Goal: Navigation & Orientation: Find specific page/section

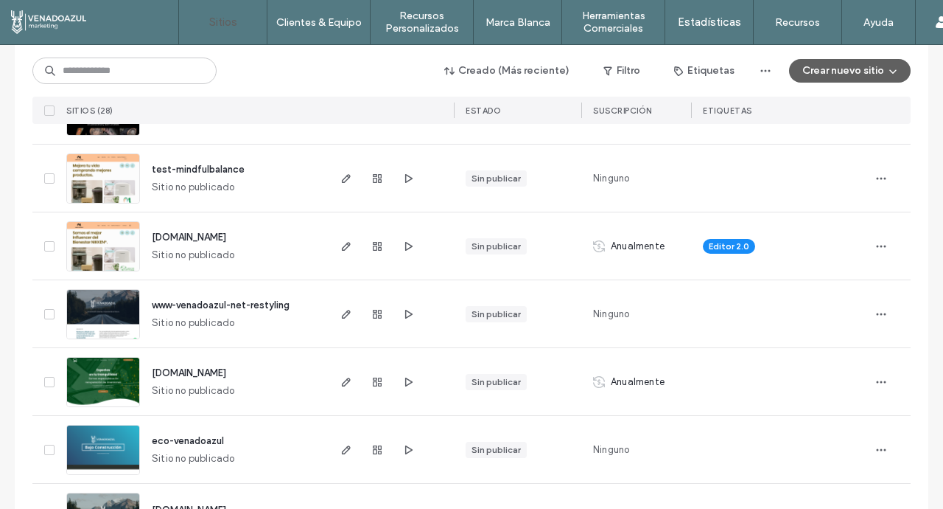
scroll to position [389, 0]
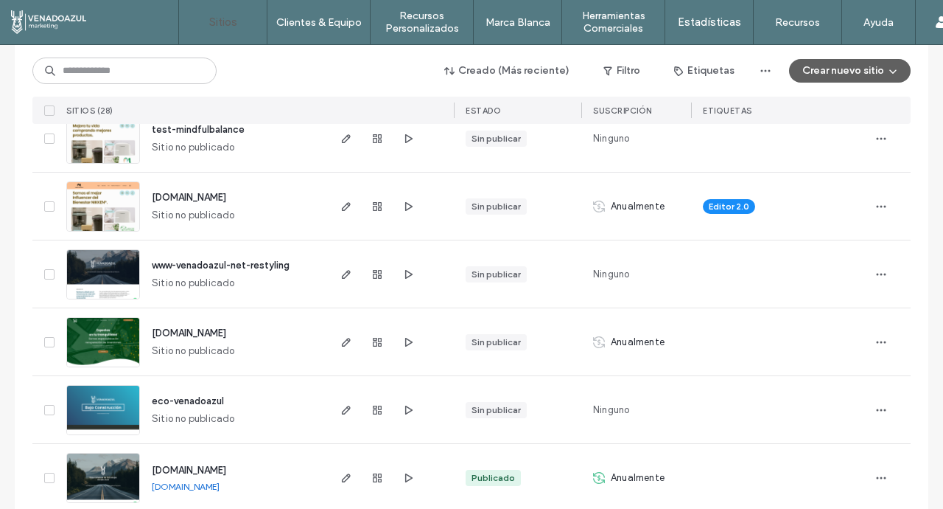
click at [226, 197] on span "[DOMAIN_NAME]" at bounding box center [189, 197] width 74 height 11
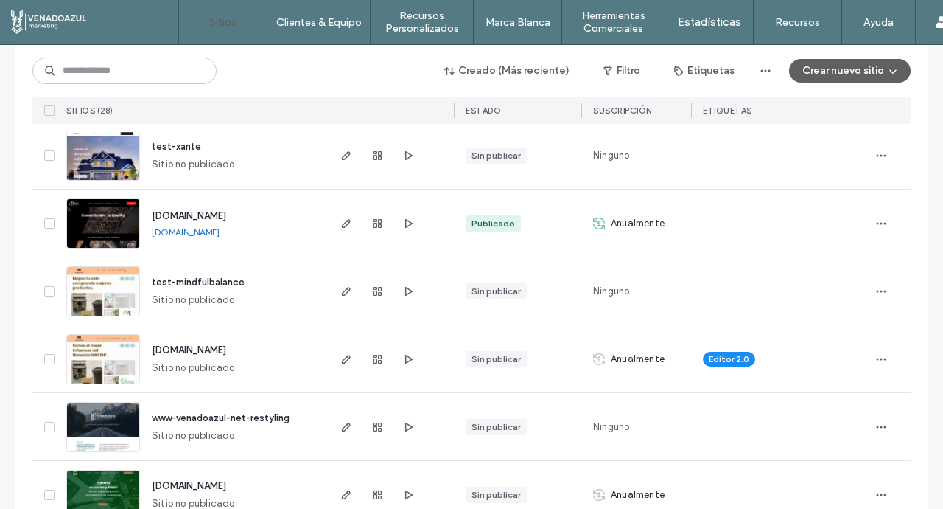
scroll to position [279, 0]
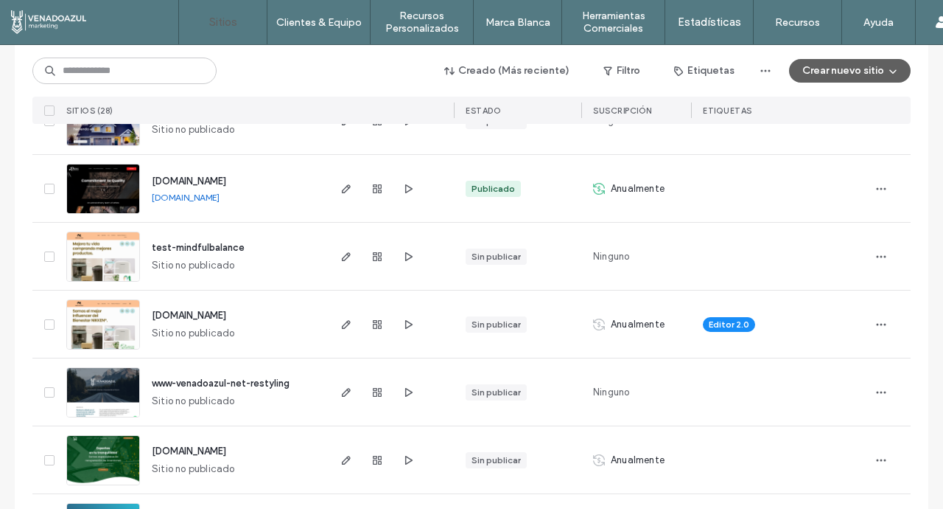
scroll to position [274, 0]
